Goal: Transaction & Acquisition: Purchase product/service

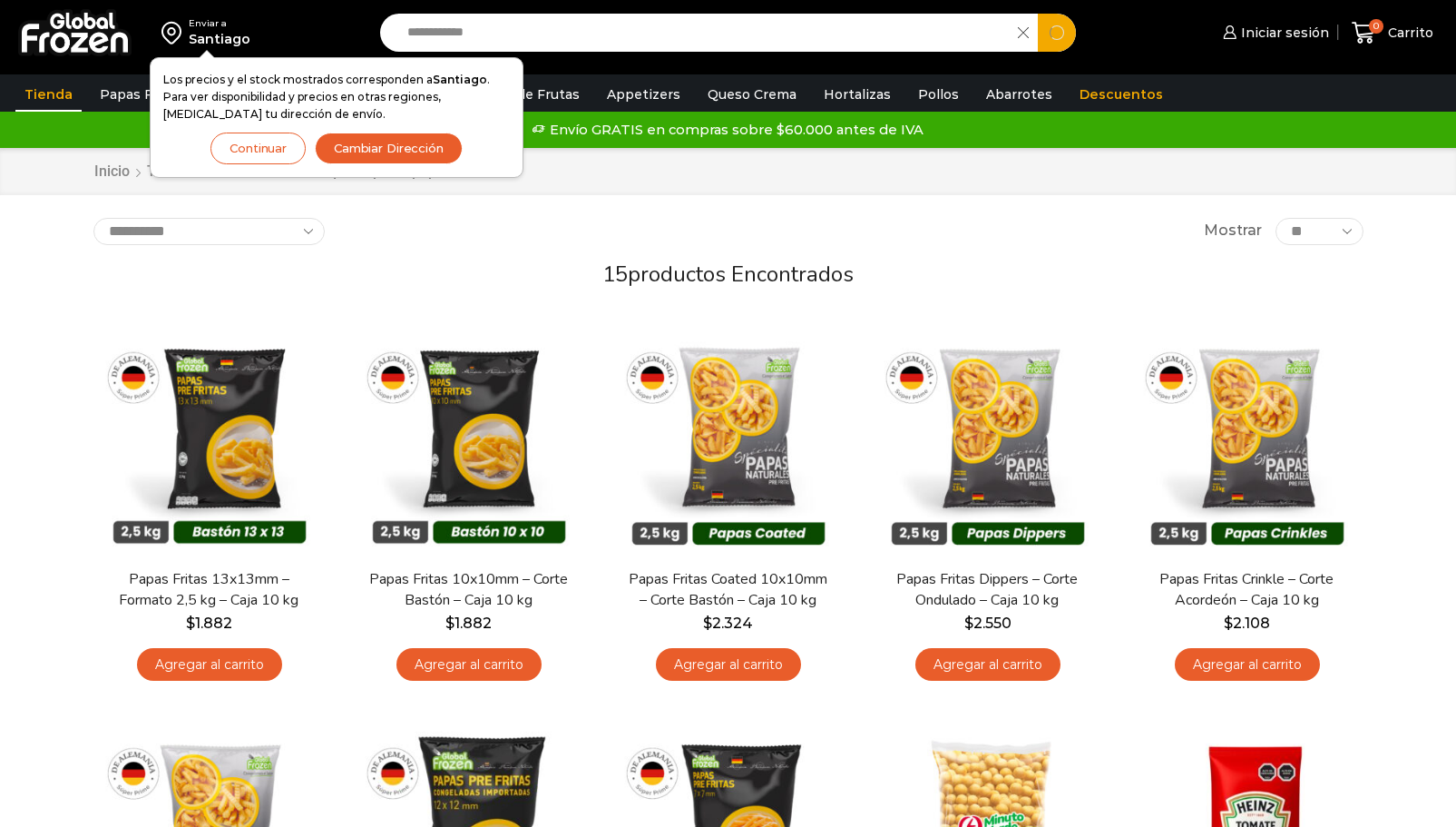
click at [479, 37] on input "**********" at bounding box center [704, 32] width 612 height 38
drag, startPoint x: 484, startPoint y: 28, endPoint x: 360, endPoint y: 34, distance: 124.1
click at [360, 34] on div "**********" at bounding box center [728, 32] width 1447 height 65
type input "**********"
click at [1038, 14] on button "Search" at bounding box center [1057, 32] width 38 height 38
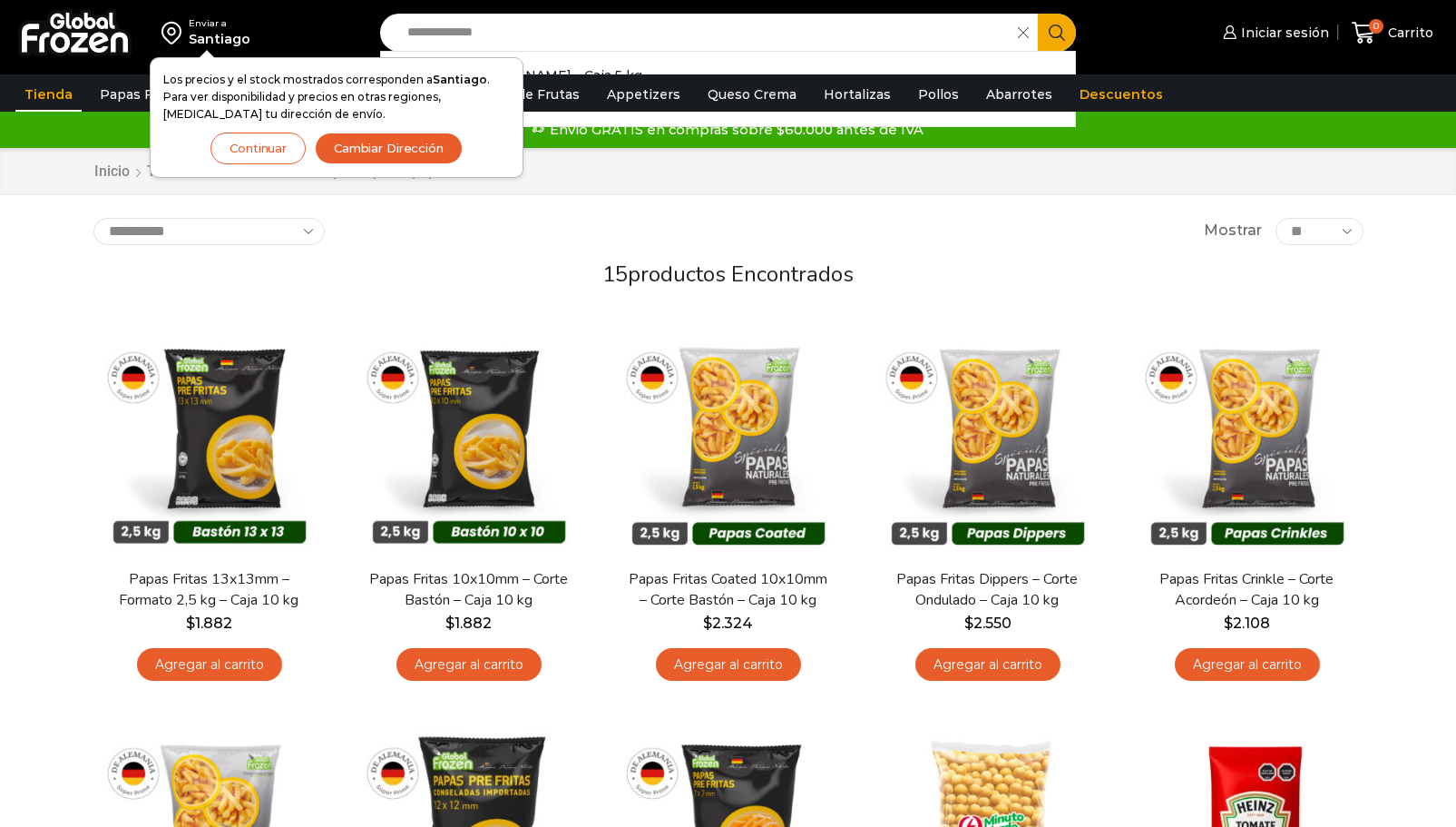
click at [272, 141] on button "Continuar" at bounding box center [258, 148] width 95 height 32
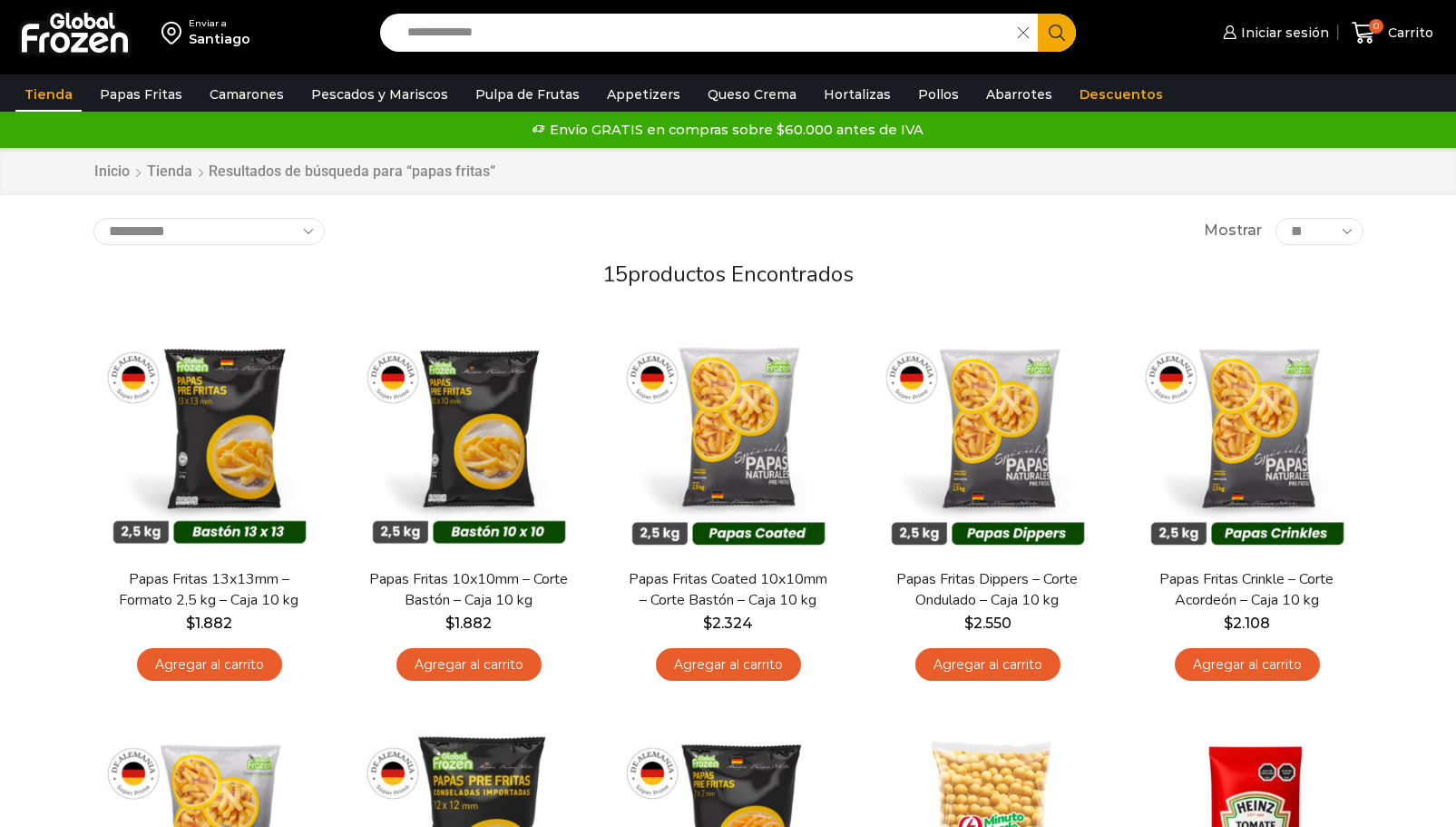
click at [566, 22] on input "**********" at bounding box center [704, 32] width 612 height 38
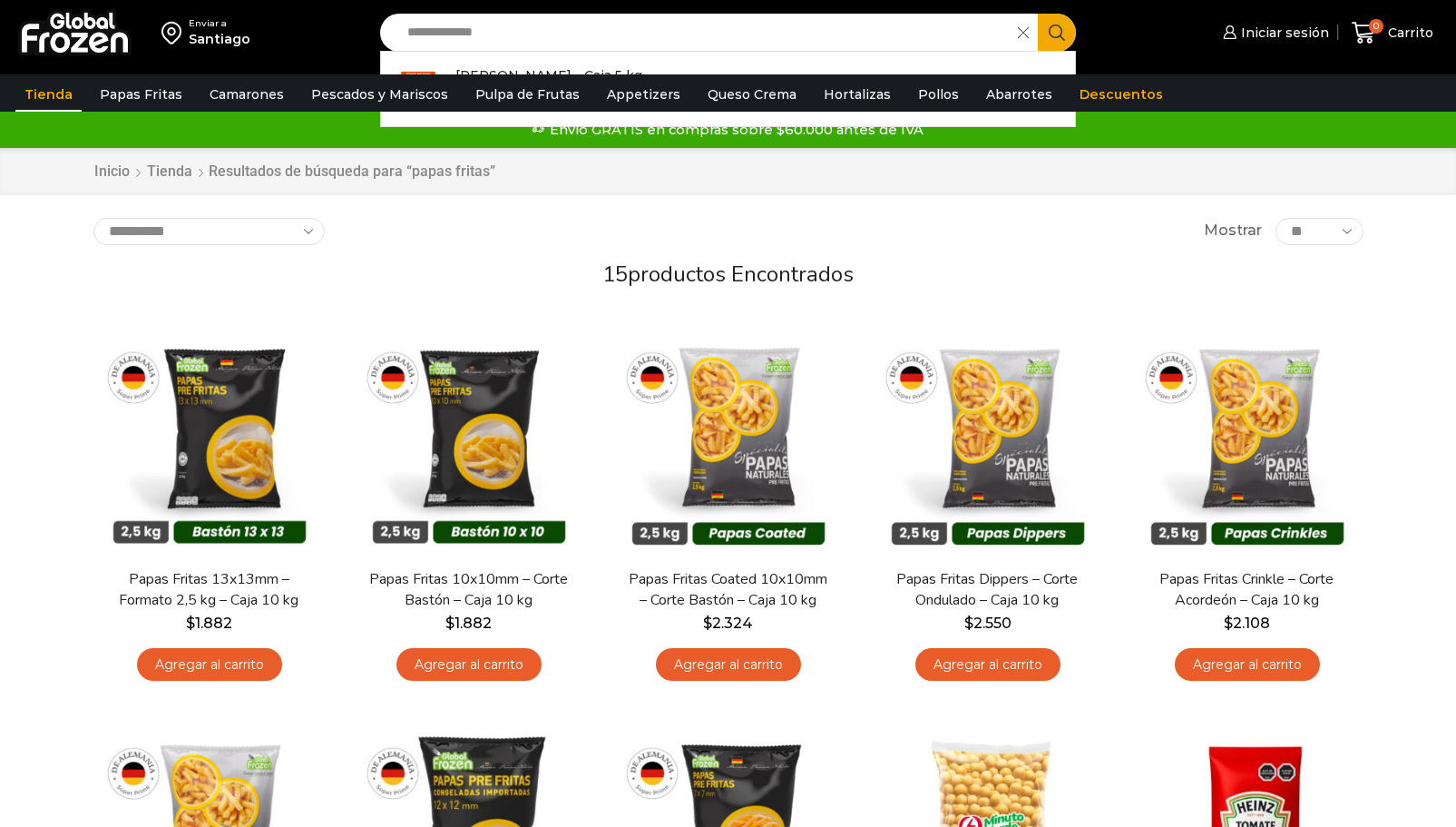
click at [1064, 27] on icon "Search button" at bounding box center [1057, 32] width 17 height 17
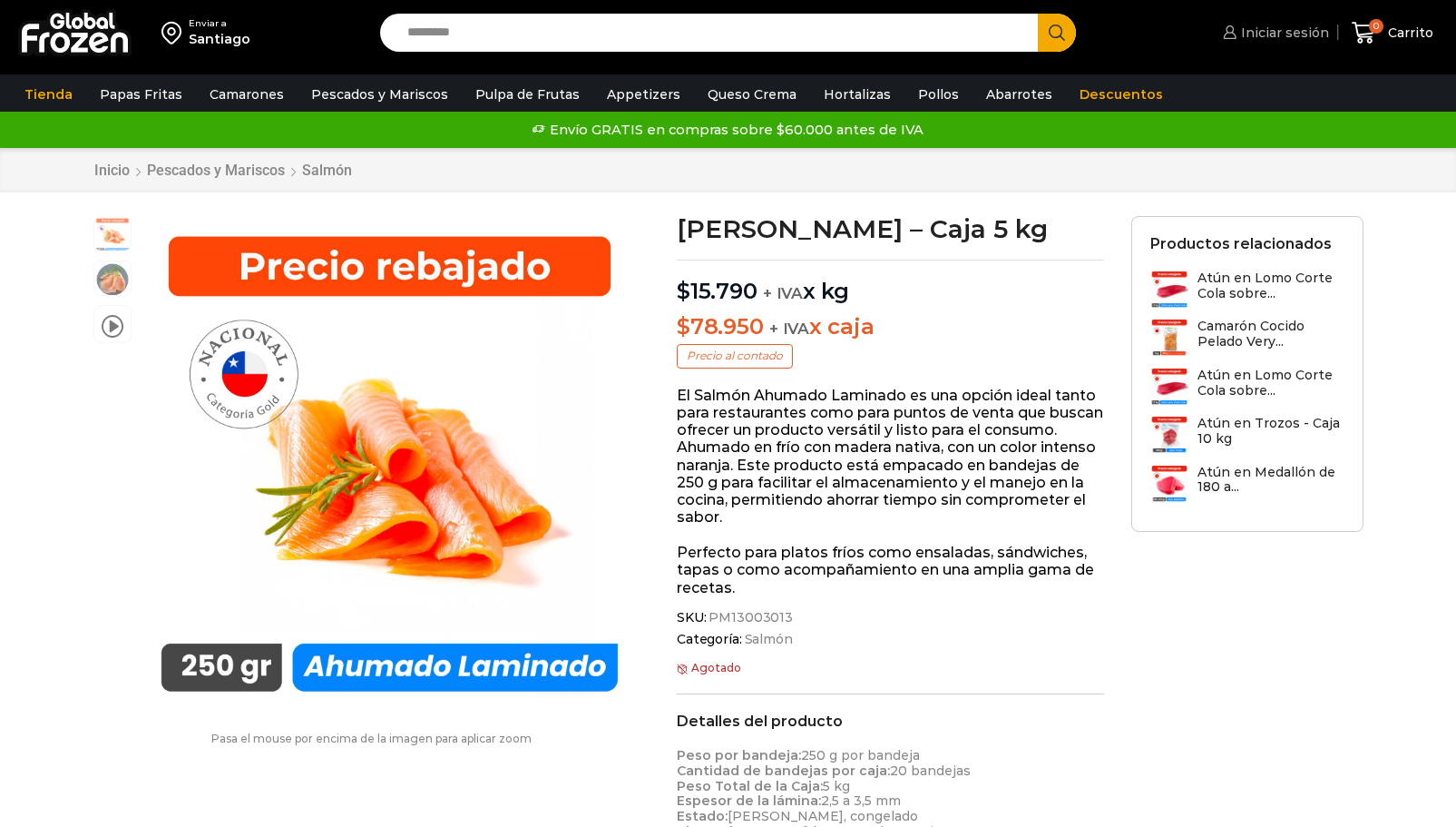
drag, startPoint x: 1271, startPoint y: 34, endPoint x: 1260, endPoint y: 48, distance: 17.8
click at [1271, 34] on span "Iniciar sesión" at bounding box center [1282, 32] width 92 height 18
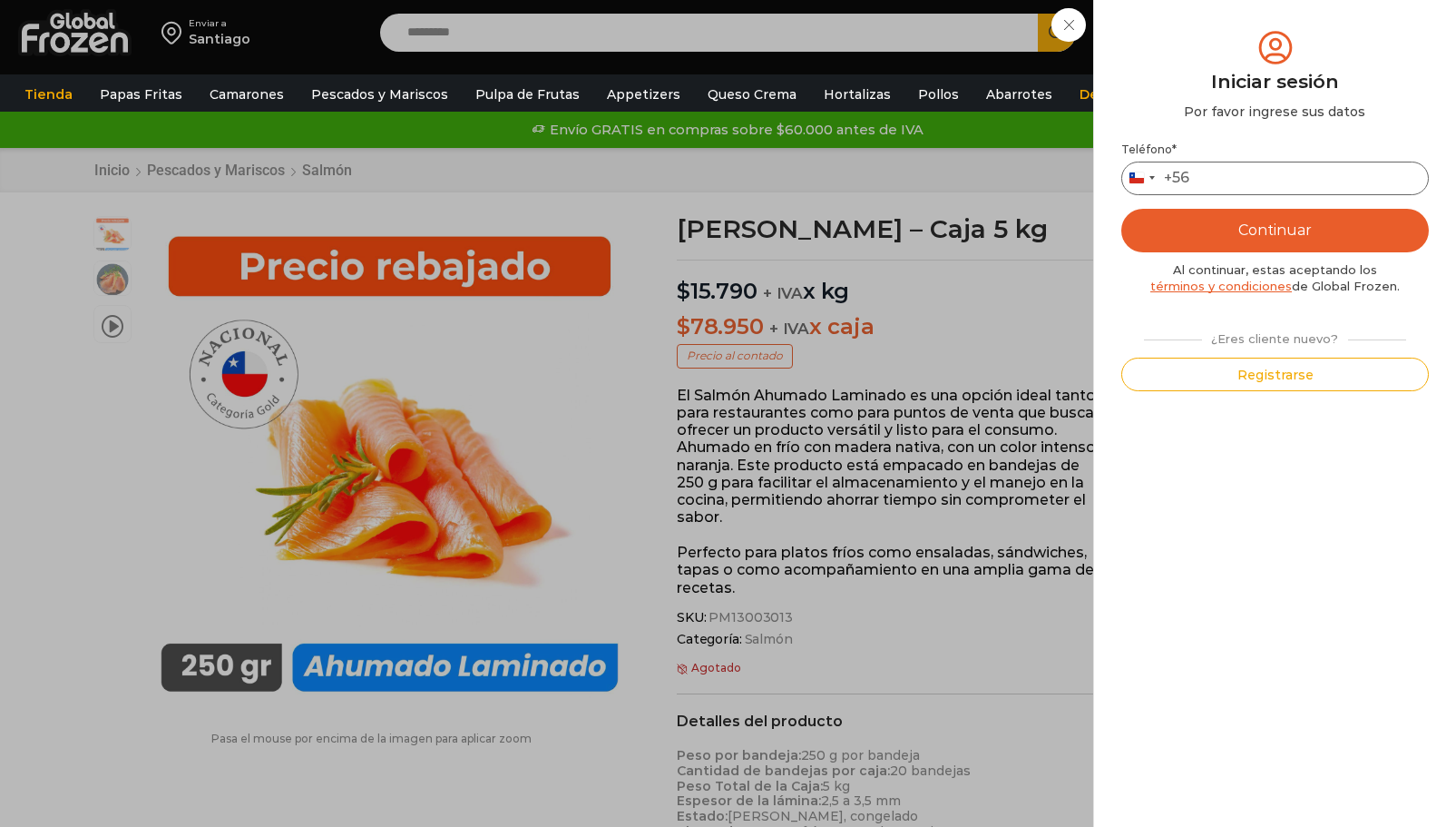
click at [1204, 177] on input "Teléfono *" at bounding box center [1275, 178] width 308 height 34
type input "*********"
click at [1291, 227] on button "Continuar" at bounding box center [1275, 230] width 308 height 44
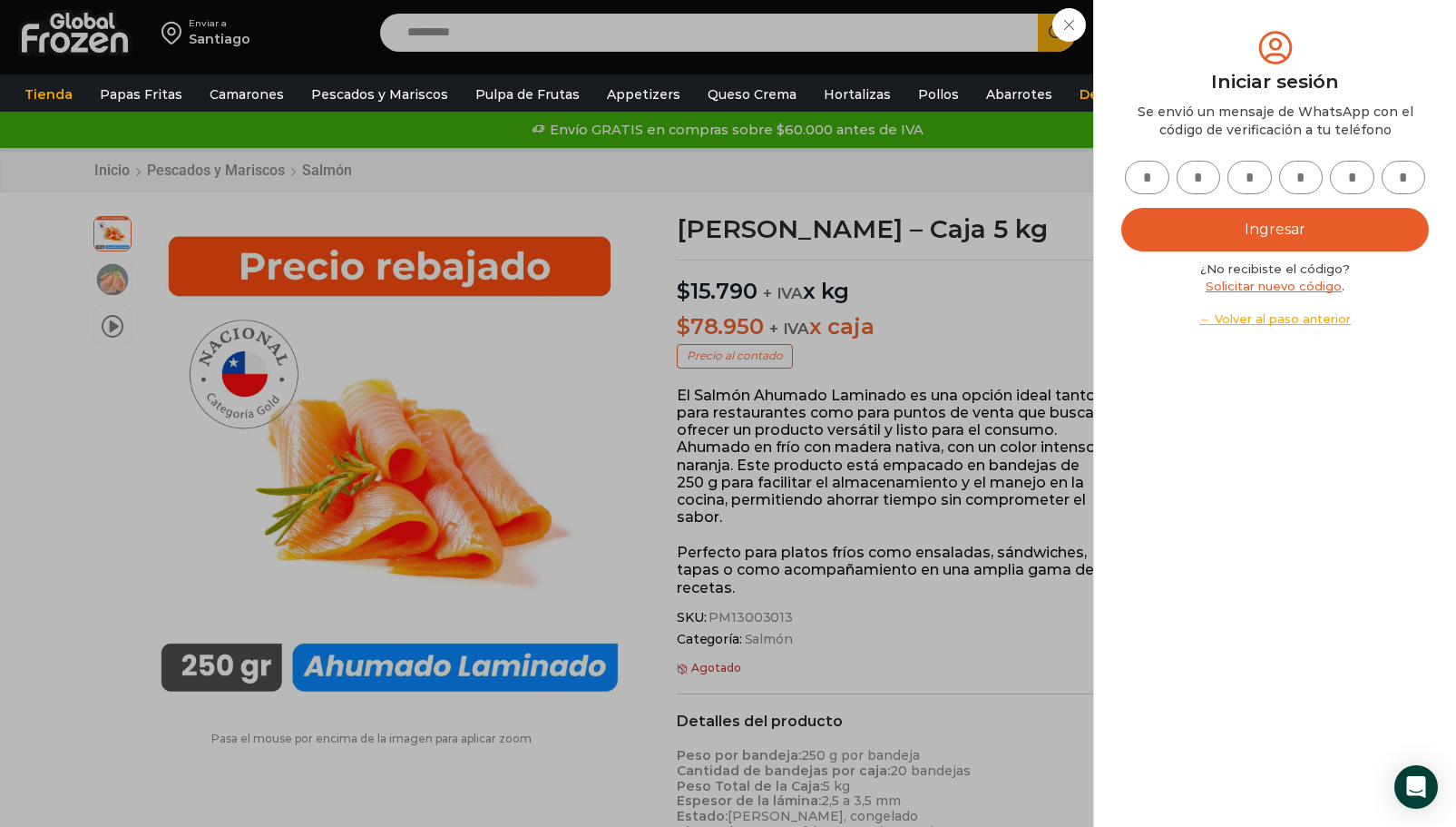
click at [1151, 173] on input "text" at bounding box center [1147, 177] width 45 height 34
type input "*"
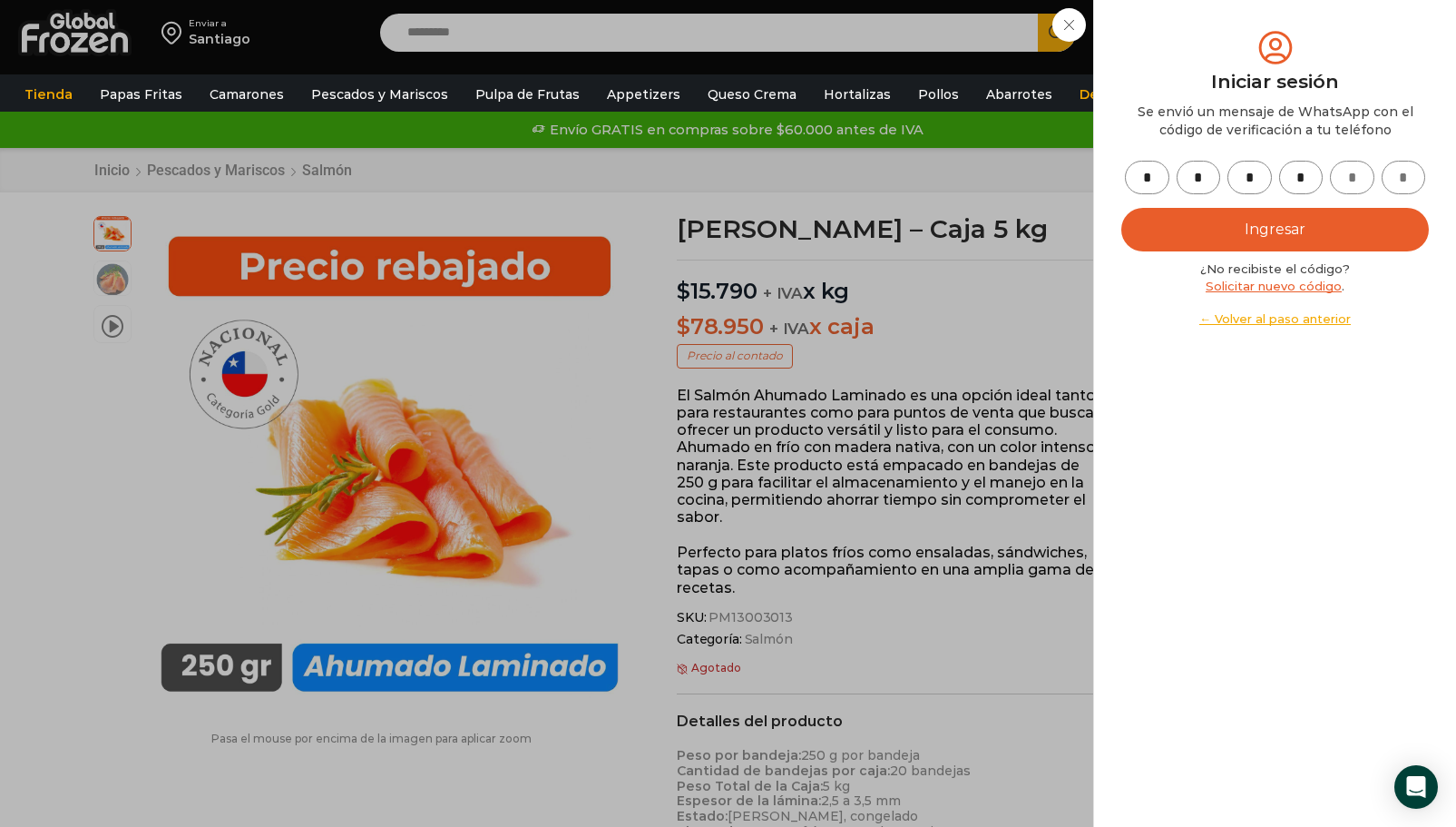
type input "*"
click at [1268, 244] on button "Ingresar" at bounding box center [1275, 229] width 308 height 44
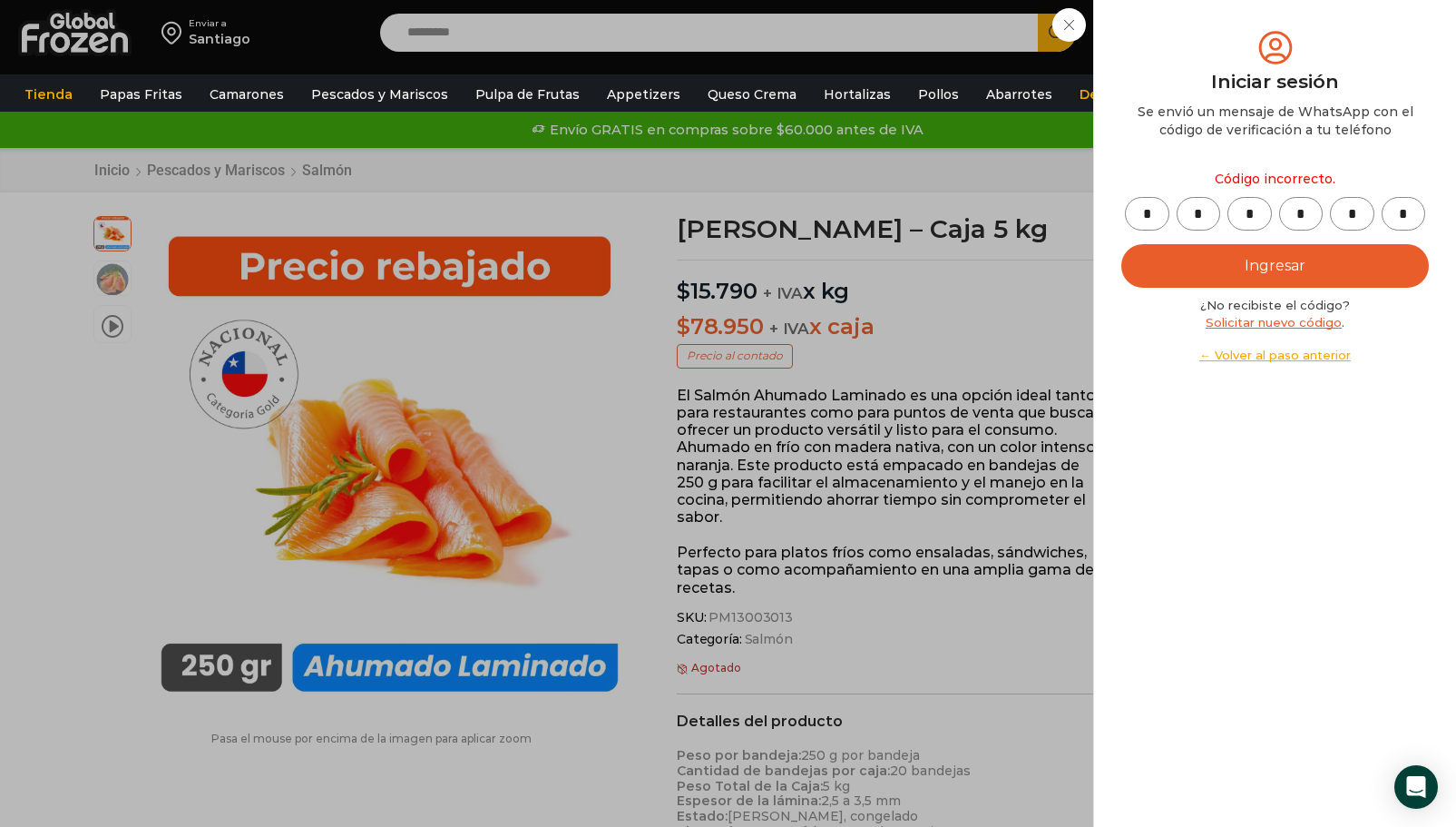
drag, startPoint x: 1141, startPoint y: 214, endPoint x: 1154, endPoint y: 210, distance: 13.6
click at [1154, 210] on input "*" at bounding box center [1147, 214] width 45 height 34
click at [1144, 214] on input "*" at bounding box center [1147, 214] width 45 height 34
type input "*"
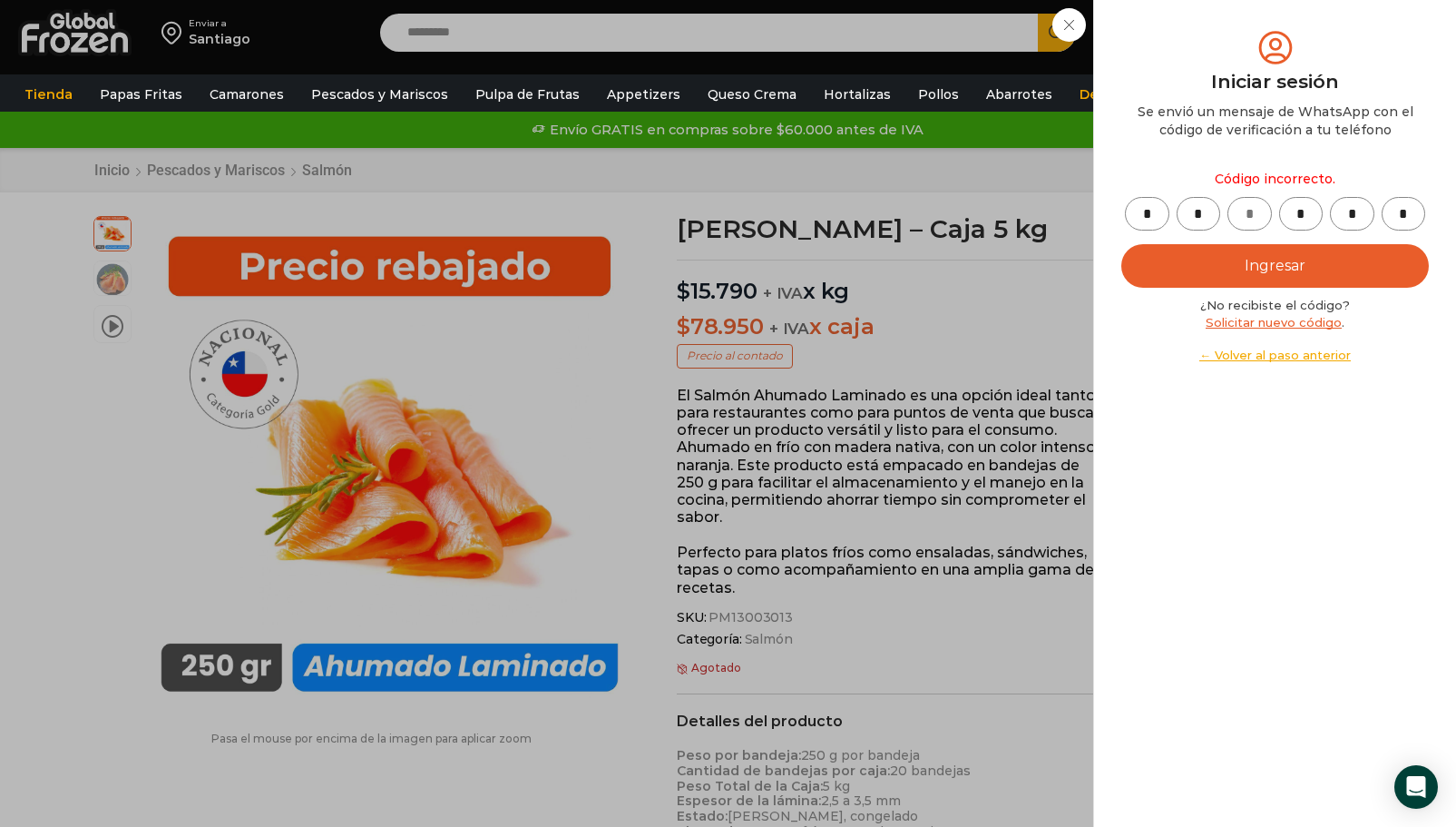
type input "*"
drag, startPoint x: 1191, startPoint y: 203, endPoint x: 1204, endPoint y: 204, distance: 13.0
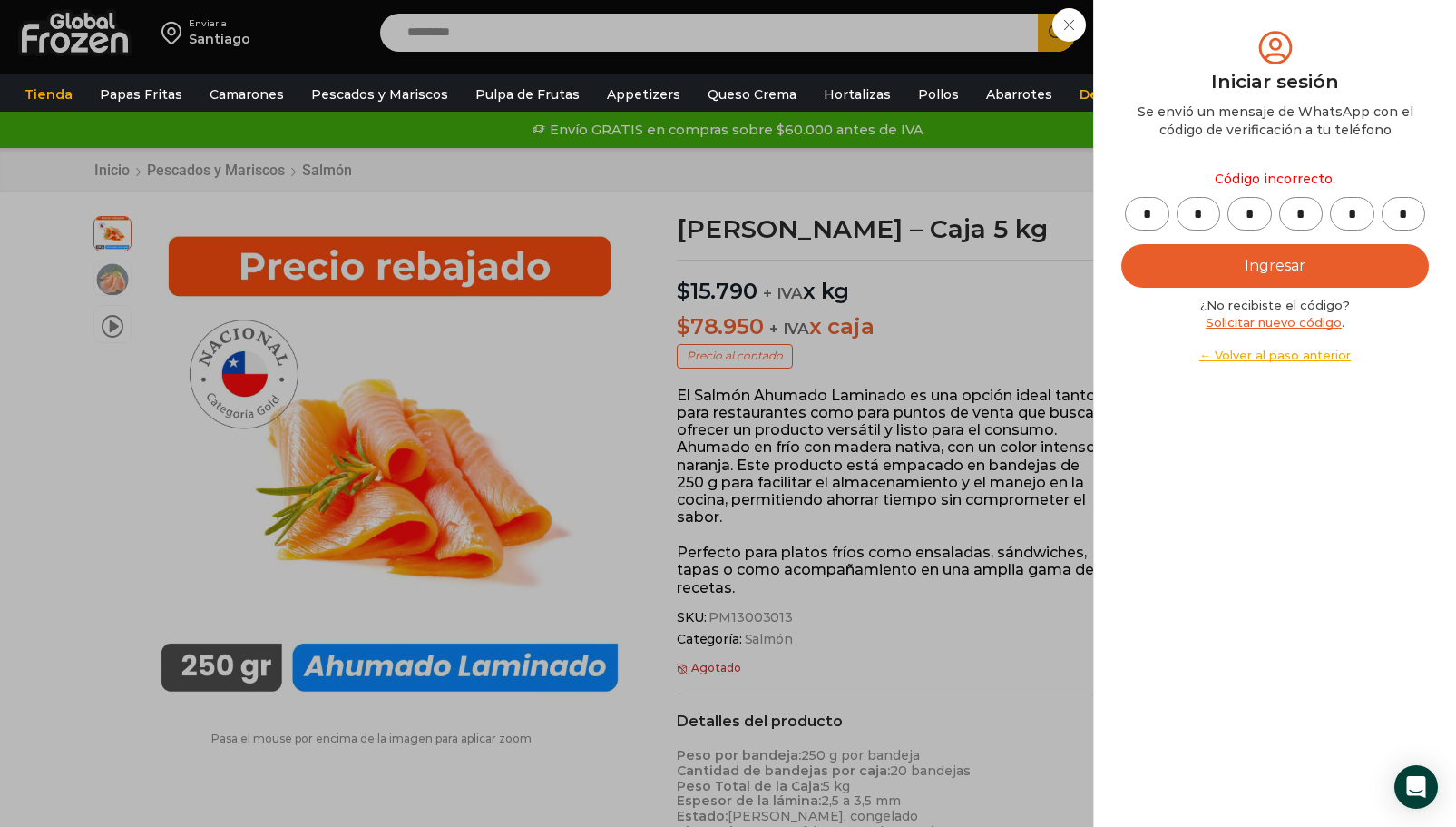
click at [1204, 204] on input "*" at bounding box center [1200, 214] width 45 height 34
click at [1204, 210] on input "*" at bounding box center [1200, 214] width 45 height 34
type input "*"
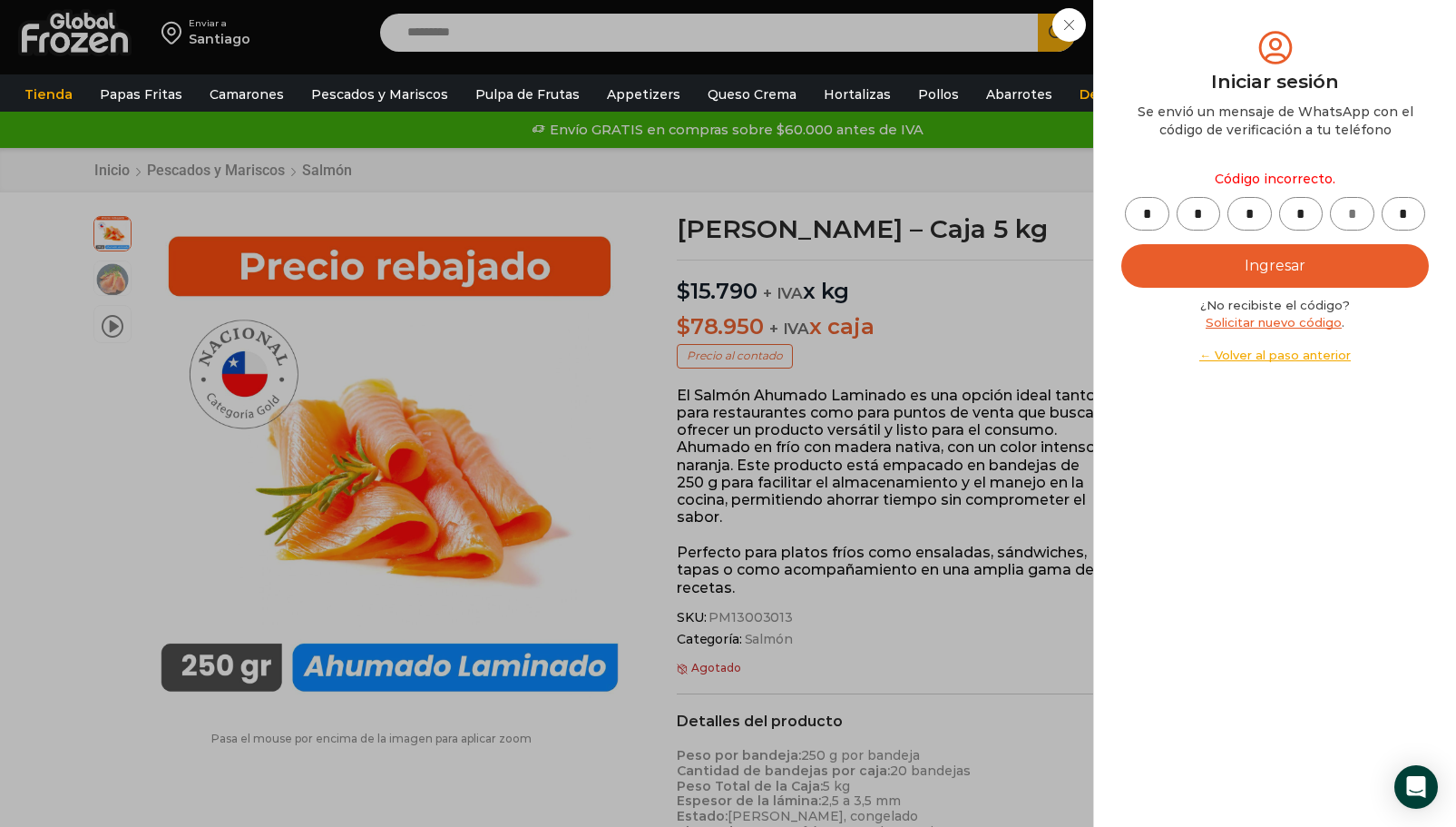
type input "*"
click at [1321, 263] on button "Ingresar" at bounding box center [1275, 265] width 308 height 44
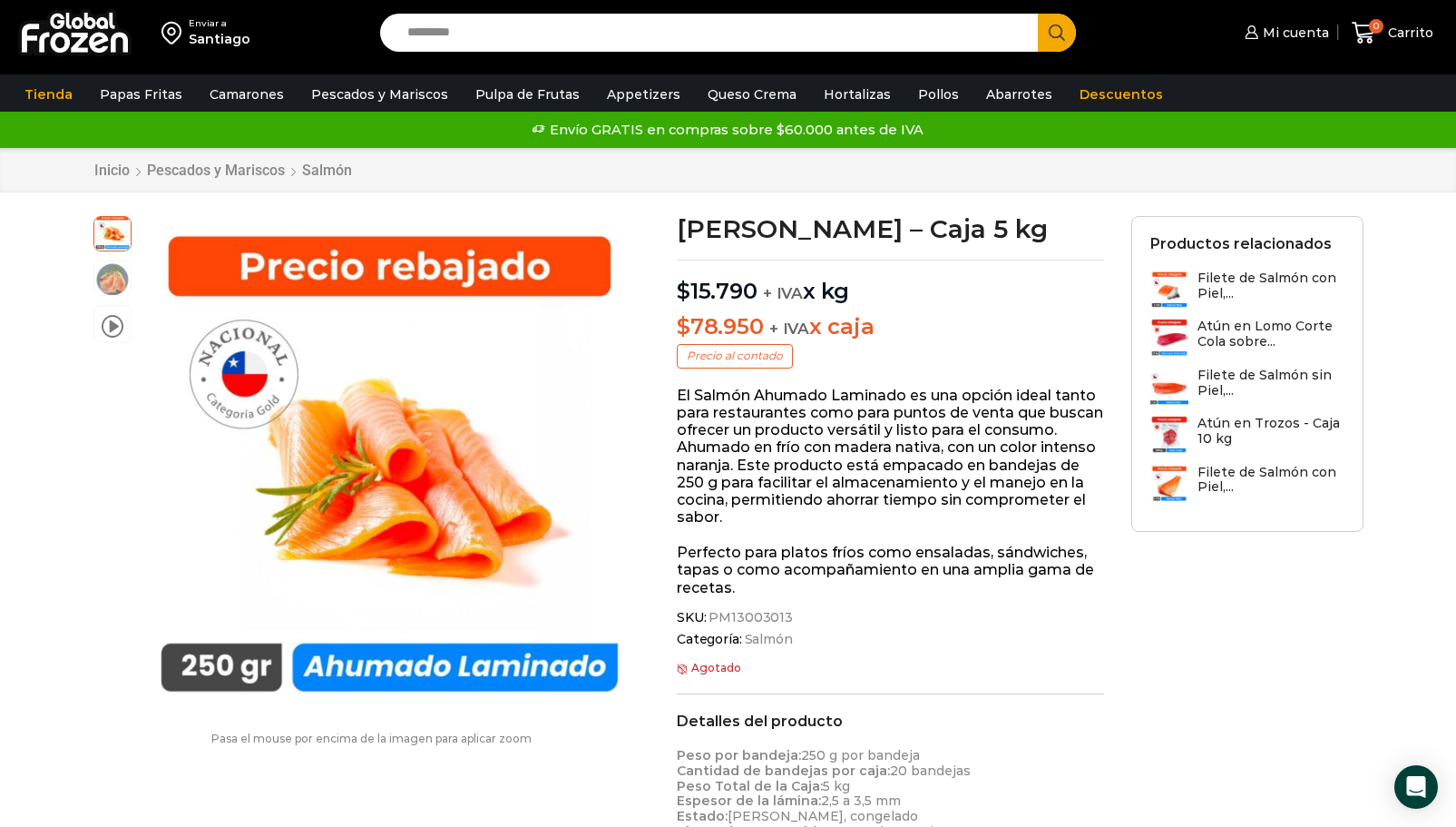
click at [727, 339] on bdi "$ 78.950" at bounding box center [720, 326] width 86 height 26
click at [718, 238] on h1 "[PERSON_NAME] – Caja 5 kg" at bounding box center [891, 228] width 427 height 25
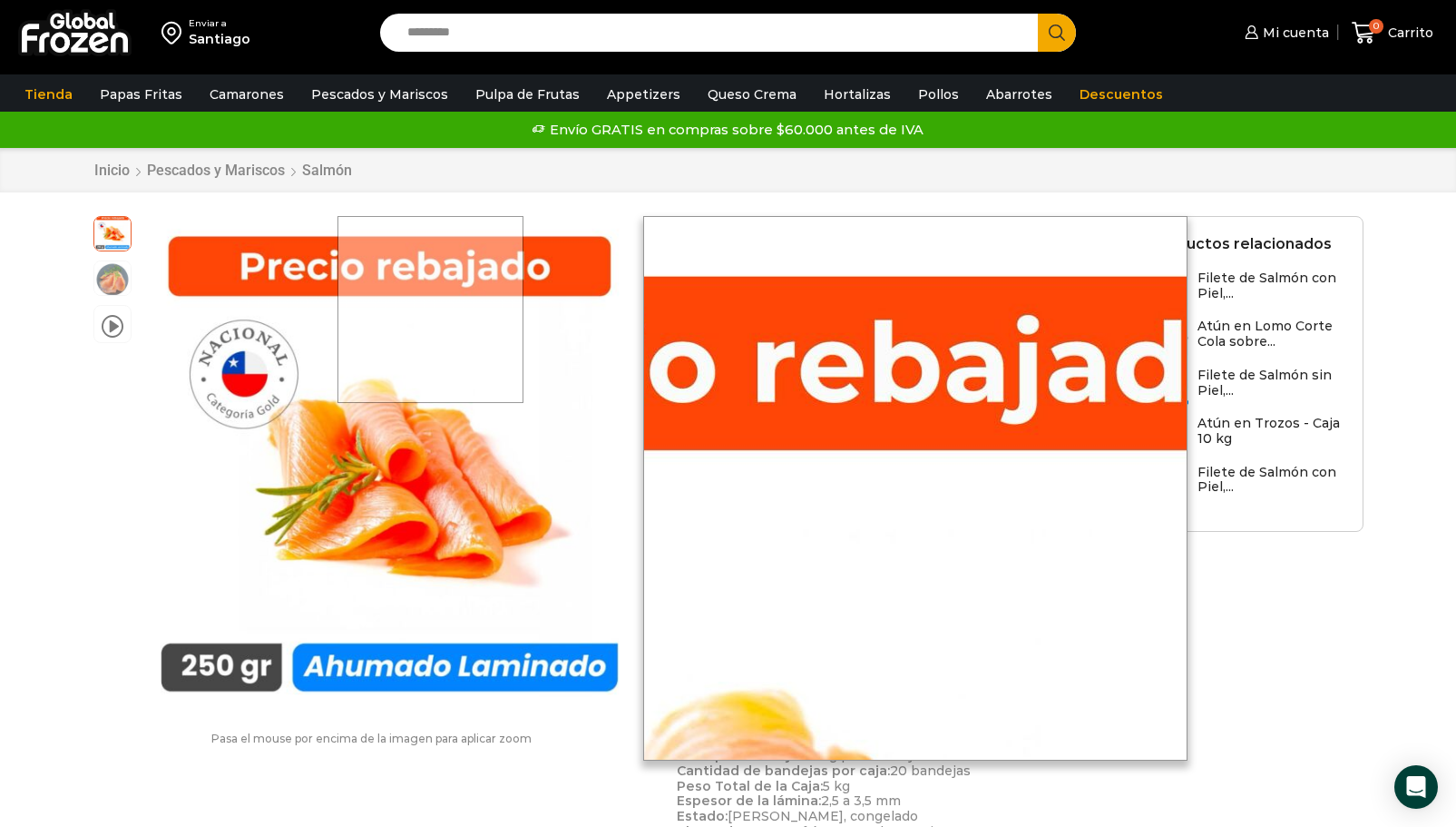
click at [432, 239] on div at bounding box center [430, 309] width 186 height 187
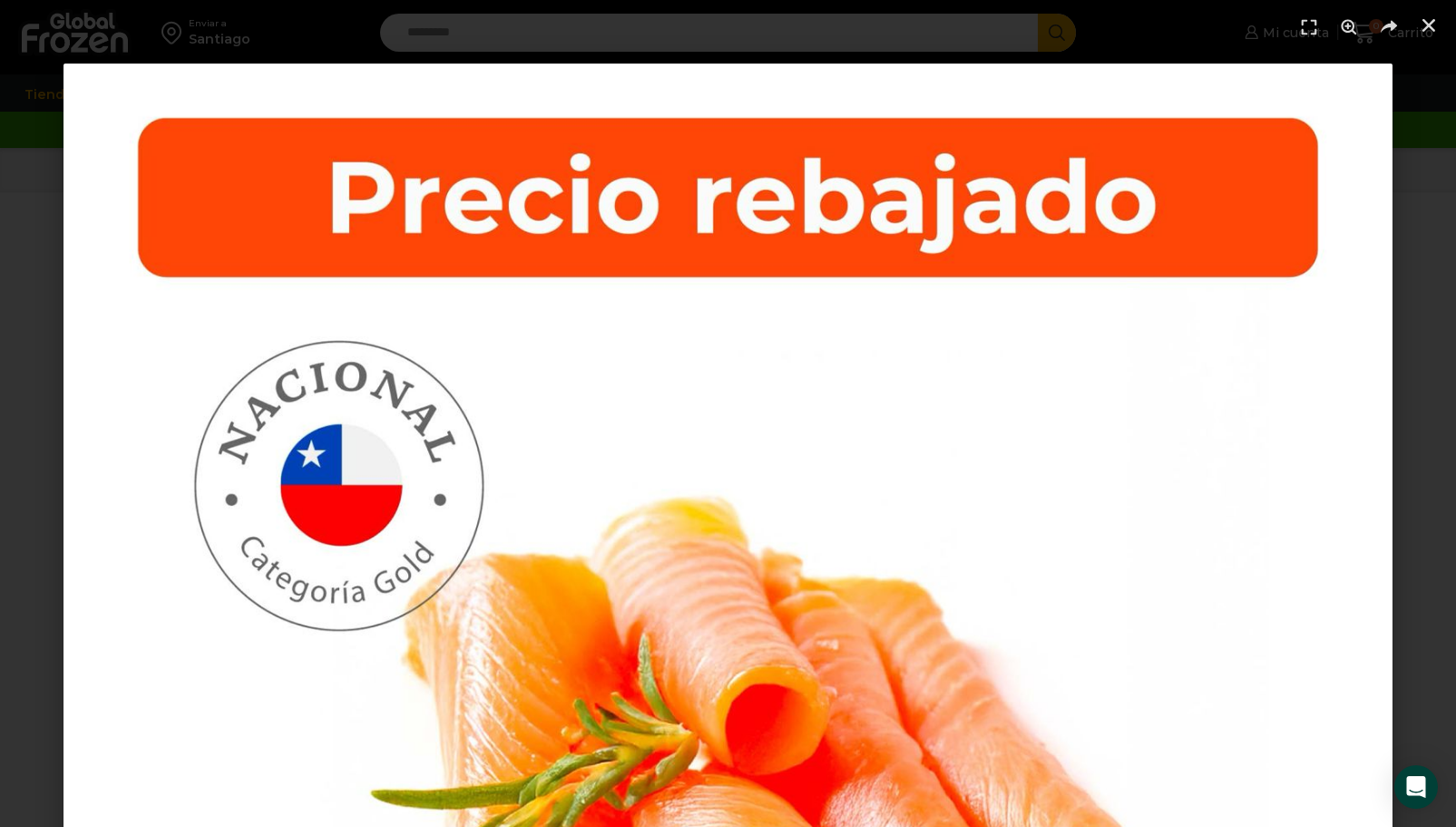
click at [1172, 675] on img "1 / 1" at bounding box center [728, 728] width 1329 height 1329
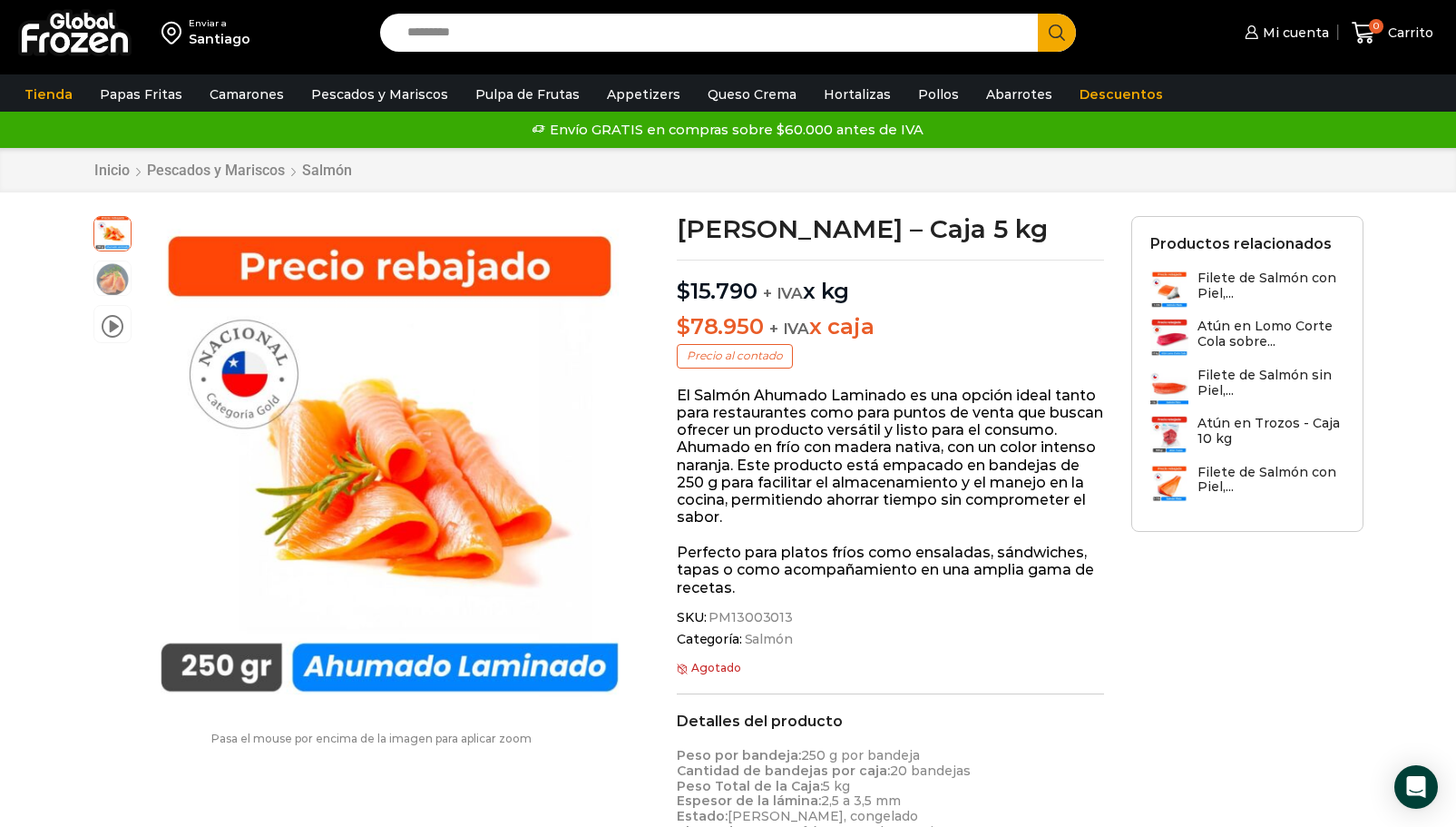
click at [743, 339] on bdi "$ 78.950" at bounding box center [720, 326] width 86 height 26
click at [484, 29] on input "Search input" at bounding box center [714, 32] width 631 height 38
type input "****"
click at [1038, 14] on button "Search" at bounding box center [1057, 32] width 38 height 38
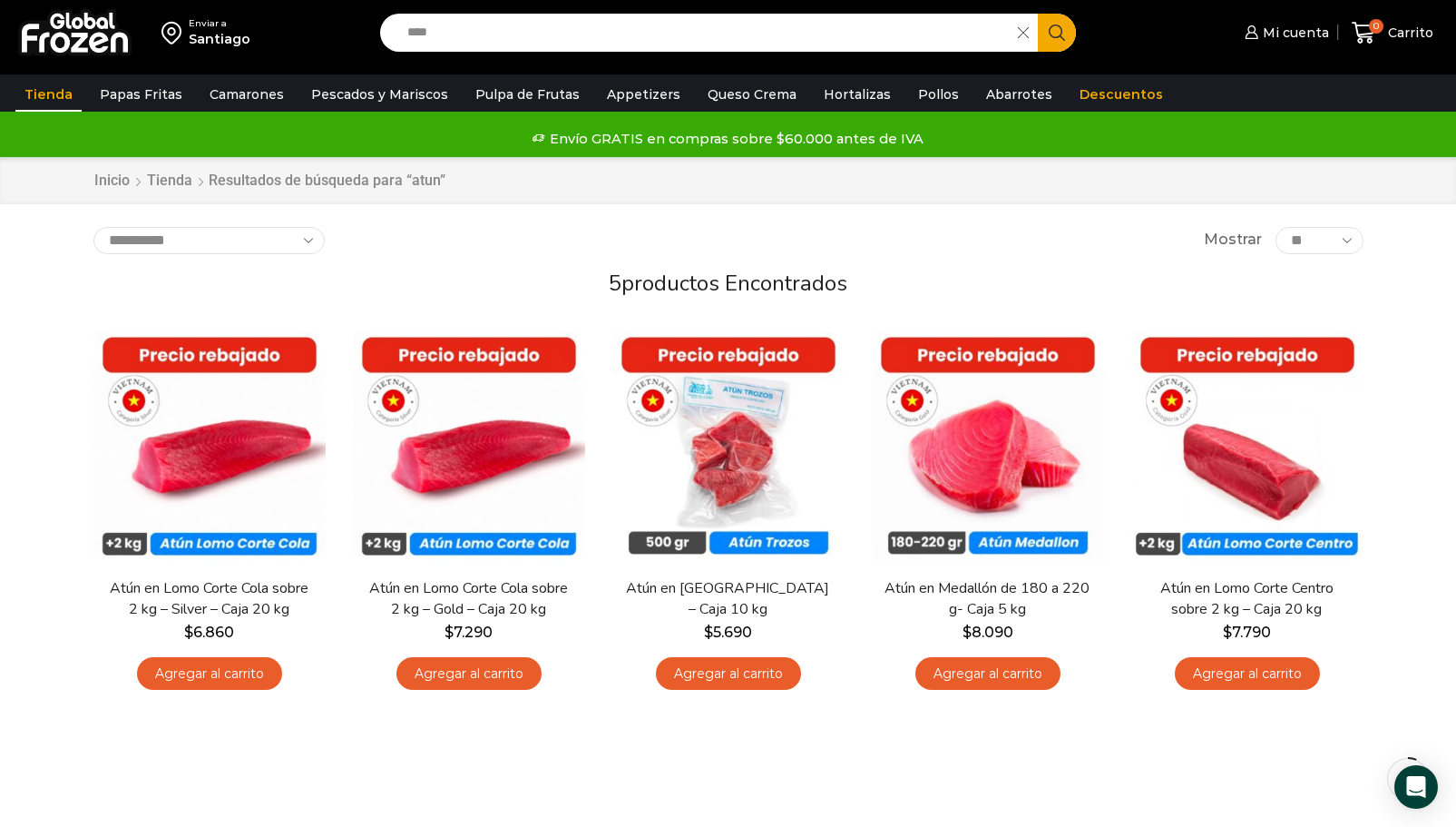
scroll to position [182, 0]
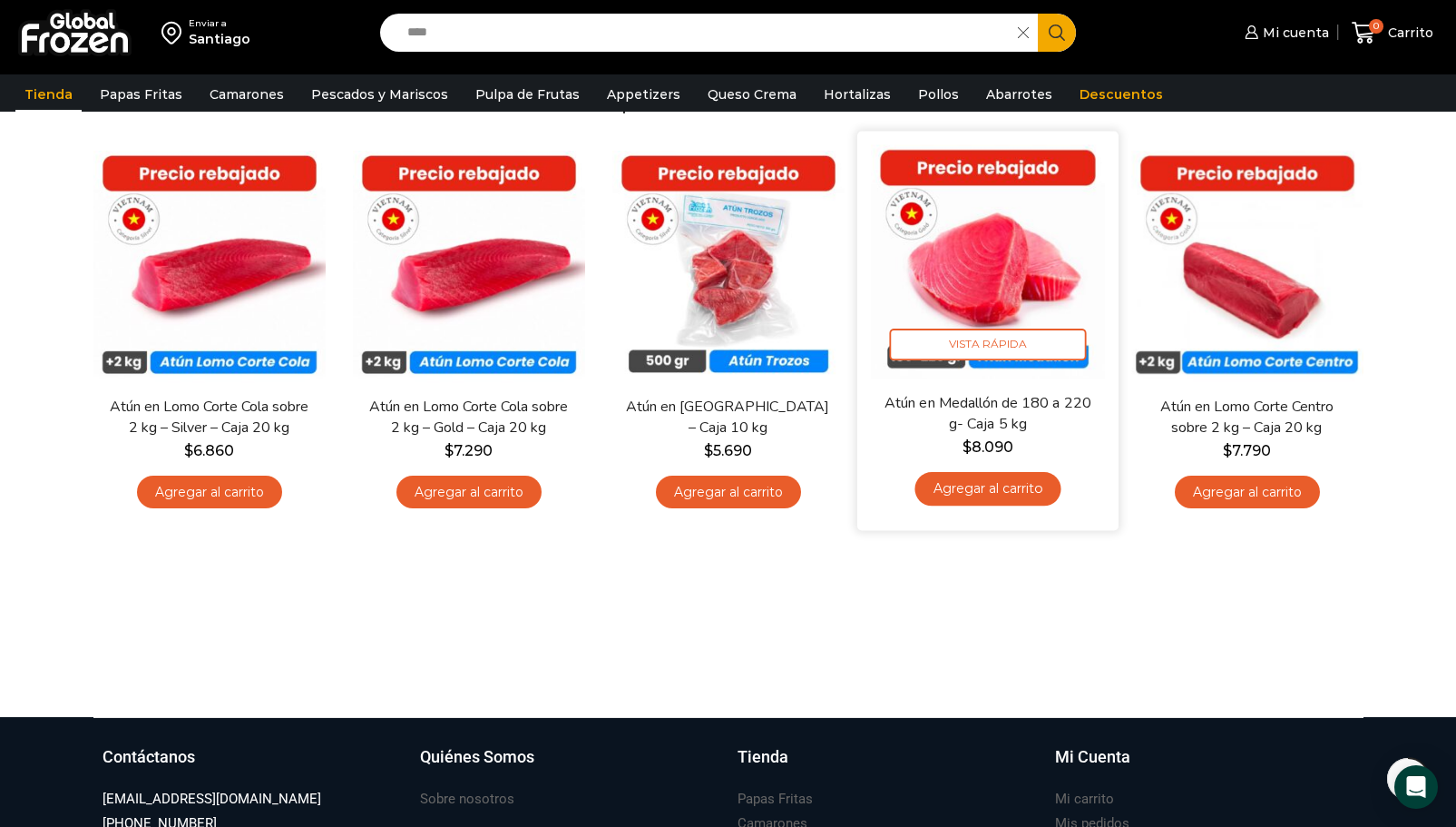
click at [980, 495] on link "Agregar al carrito" at bounding box center [988, 489] width 146 height 34
click at [974, 339] on span "Vista Rápida" at bounding box center [987, 344] width 197 height 32
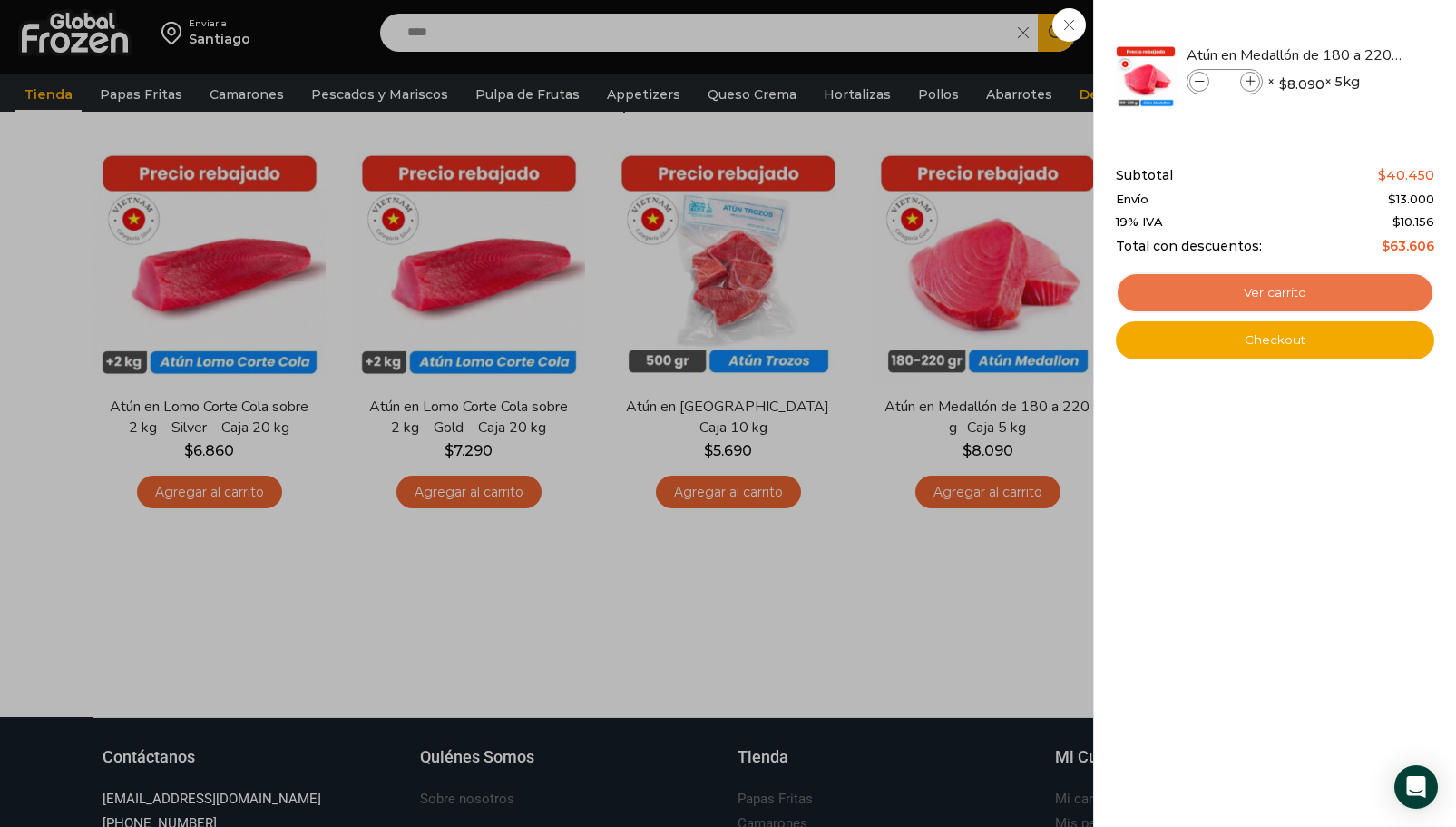
click at [1269, 287] on link "Ver carrito" at bounding box center [1275, 293] width 319 height 42
